Goal: Task Accomplishment & Management: Complete application form

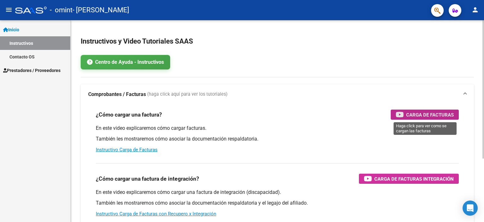
click at [426, 113] on span "Carga de Facturas" at bounding box center [430, 115] width 48 height 8
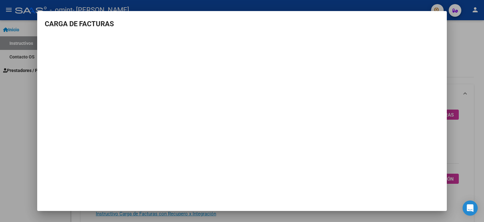
click at [346, 35] on mat-dialog-content "CARGA DE FACTURAS" at bounding box center [242, 99] width 410 height 160
click at [382, 6] on div at bounding box center [242, 111] width 484 height 222
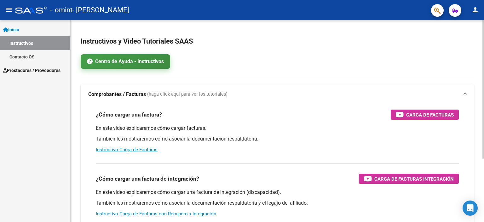
click at [158, 65] on link "Centro de Ayuda - Instructivos" at bounding box center [126, 61] width 90 height 15
click at [136, 114] on h3 "¿Cómo cargar una factura?" at bounding box center [129, 114] width 66 height 9
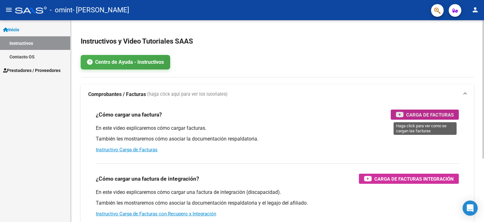
click at [413, 114] on span "Carga de Facturas" at bounding box center [430, 115] width 48 height 8
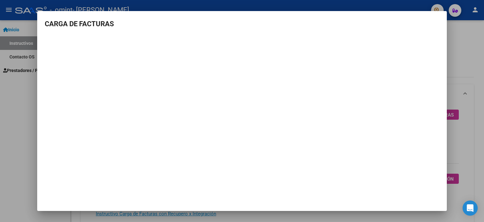
click at [390, 34] on mat-dialog-content "CARGA DE FACTURAS" at bounding box center [242, 99] width 410 height 160
click at [382, 5] on div at bounding box center [242, 111] width 484 height 222
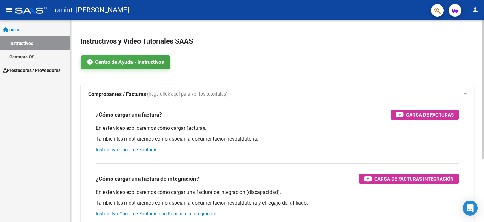
scroll to position [92, 0]
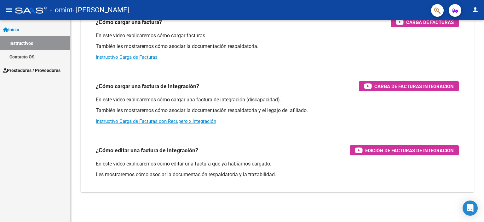
click at [19, 72] on span "Prestadores / Proveedores" at bounding box center [31, 70] width 57 height 7
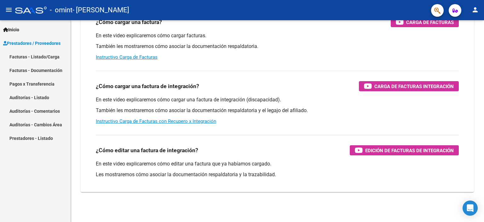
click at [20, 58] on link "Facturas - Listado/Carga" at bounding box center [35, 57] width 70 height 14
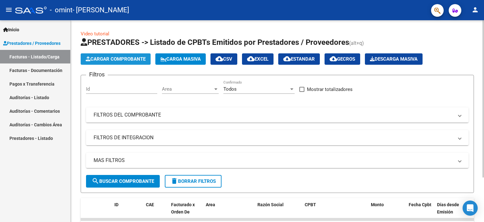
click at [130, 59] on span "Cargar Comprobante" at bounding box center [116, 59] width 60 height 6
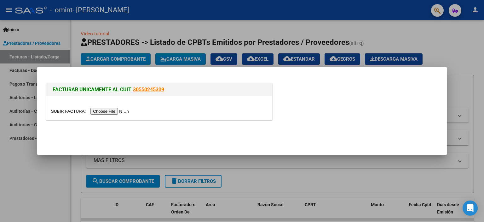
click at [116, 112] on input "file" at bounding box center [91, 111] width 80 height 7
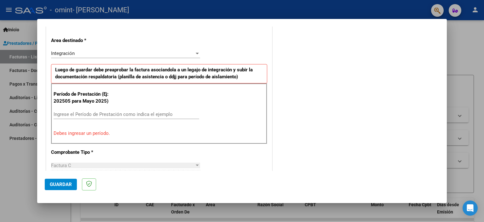
scroll to position [155, 0]
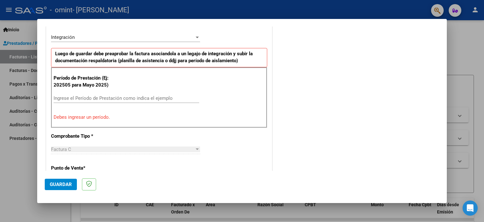
click at [252, 127] on div "CUIT * 27-25198372-6 Ingresar CUIT ANALISIS PRESTADOR [PERSON_NAME] [PERSON_NAM…" at bounding box center [159, 196] width 226 height 491
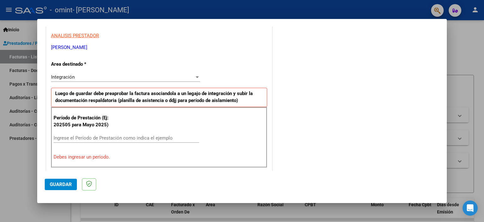
scroll to position [116, 0]
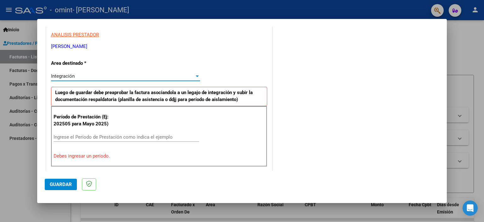
click at [196, 75] on div at bounding box center [197, 76] width 3 height 2
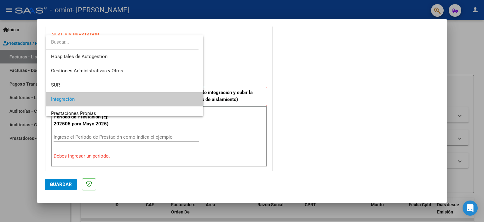
scroll to position [23, 0]
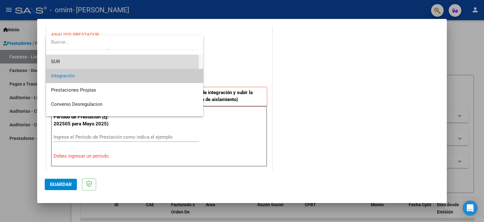
click at [75, 61] on span "SUR" at bounding box center [125, 62] width 148 height 14
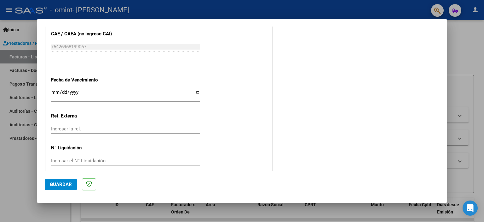
scroll to position [341, 0]
click at [59, 92] on input "Ingresar la fecha" at bounding box center [125, 95] width 149 height 10
click at [196, 93] on input "Ingresar la fecha" at bounding box center [125, 95] width 149 height 10
type input "[DATE]"
click at [68, 127] on input "Ingresar la ref." at bounding box center [125, 129] width 149 height 6
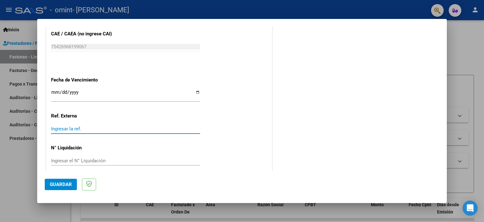
click at [64, 127] on input "Ingresar la ref." at bounding box center [125, 129] width 149 height 6
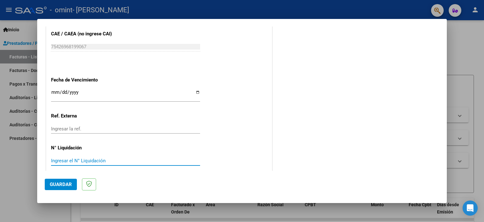
click at [82, 160] on input "Ingresar el N° Liquidación" at bounding box center [125, 161] width 149 height 6
click at [66, 184] on span "Guardar" at bounding box center [61, 184] width 22 height 6
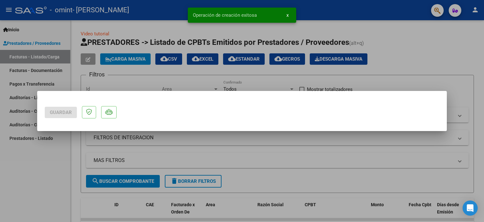
scroll to position [0, 0]
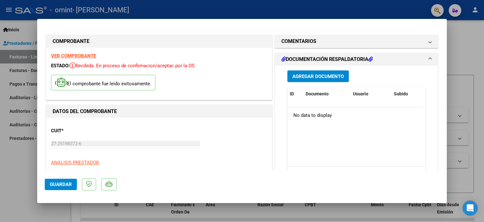
click at [63, 185] on span "Guardar" at bounding box center [61, 184] width 22 height 6
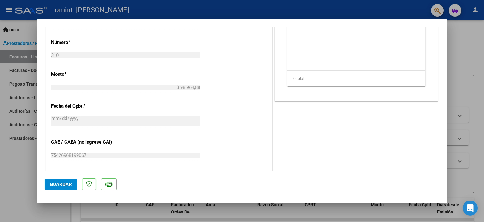
scroll to position [359, 0]
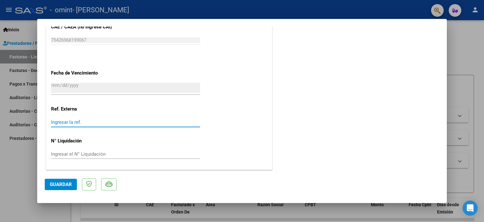
click at [86, 122] on input "Ingresar la ref." at bounding box center [125, 122] width 149 height 6
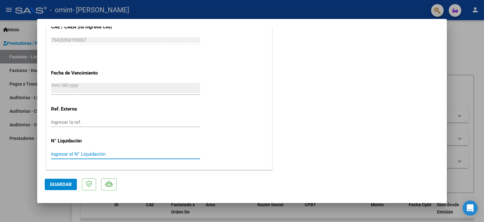
click at [81, 152] on input "Ingresar el N° Liquidación" at bounding box center [125, 154] width 149 height 6
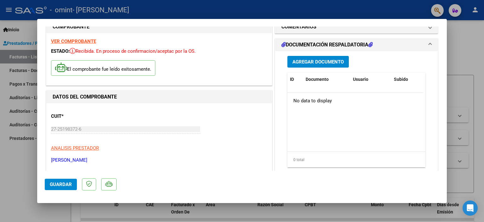
scroll to position [0, 0]
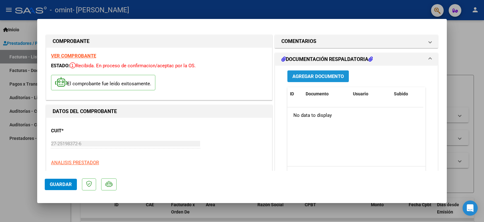
click at [295, 79] on span "Agregar Documento" at bounding box center [318, 76] width 51 height 6
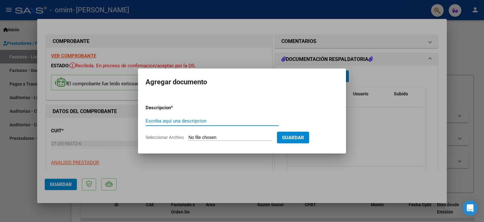
click at [257, 135] on input "Seleccionar Archivo" at bounding box center [231, 138] width 84 height 6
click at [193, 119] on input "Escriba aquí una descripcion" at bounding box center [212, 121] width 133 height 6
type input "Factura [PERSON_NAME]"
click at [304, 136] on span "Guardar" at bounding box center [293, 138] width 22 height 6
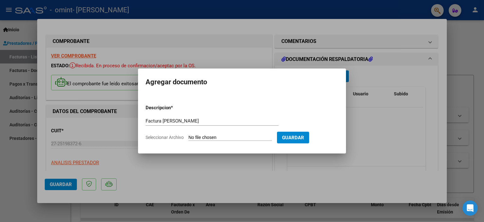
click at [255, 59] on div at bounding box center [242, 111] width 484 height 222
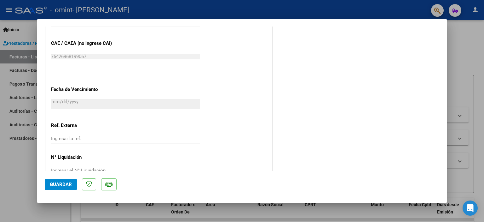
scroll to position [359, 0]
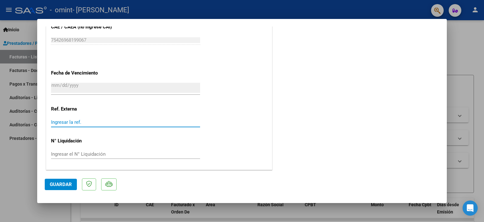
click at [70, 121] on input "Ingresar la ref." at bounding box center [125, 122] width 149 height 6
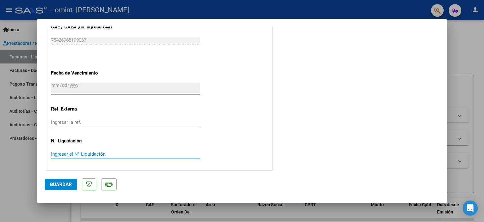
click at [70, 152] on input "Ingresar el N° Liquidación" at bounding box center [125, 154] width 149 height 6
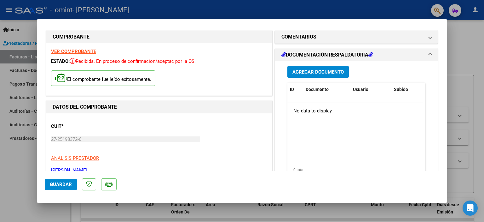
scroll to position [0, 0]
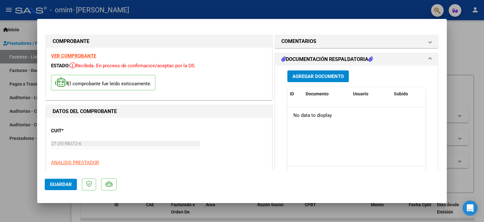
click at [95, 84] on p "El comprobante fue leído exitosamente." at bounding box center [103, 82] width 104 height 15
